Goal: Information Seeking & Learning: Learn about a topic

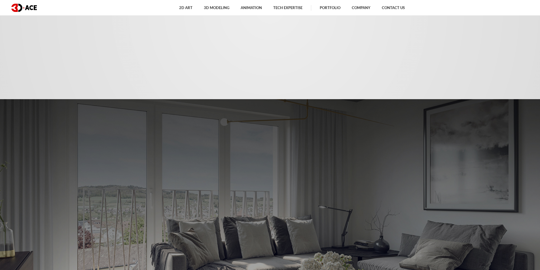
scroll to position [1048, 0]
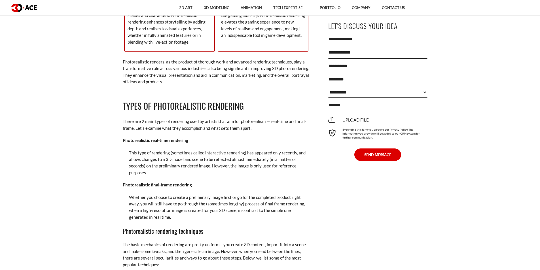
scroll to position [1162, 0]
